Goal: Information Seeking & Learning: Find specific page/section

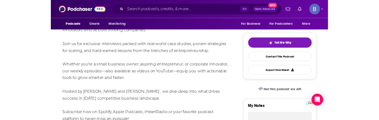
scroll to position [148, 0]
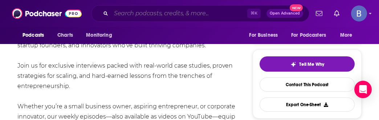
click at [131, 14] on input "Search podcasts, credits, & more..." at bounding box center [179, 14] width 136 height 12
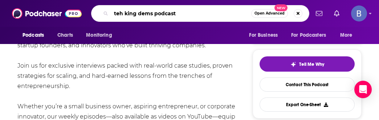
click at [119, 15] on input "teh king dems podcast" at bounding box center [181, 14] width 140 height 12
drag, startPoint x: 116, startPoint y: 15, endPoint x: 122, endPoint y: 15, distance: 5.8
click at [122, 15] on input "teh king dems podcast" at bounding box center [181, 14] width 140 height 12
type input "the king dems podcast"
